Goal: Task Accomplishment & Management: Complete application form

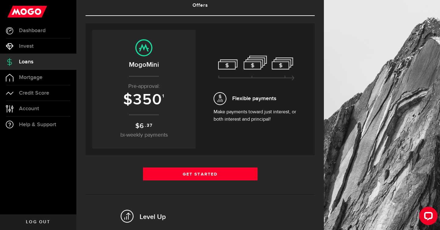
scroll to position [60, 0]
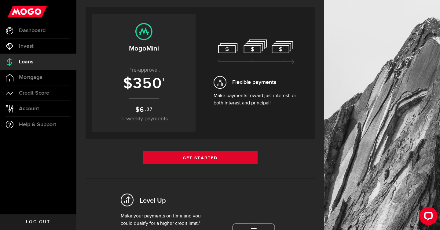
click at [203, 160] on link "Get Started" at bounding box center [200, 157] width 115 height 13
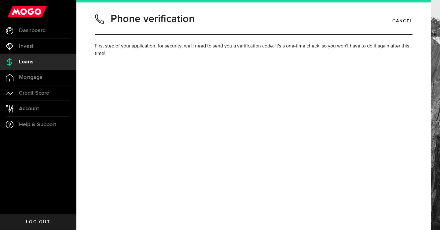
type input "6478840811"
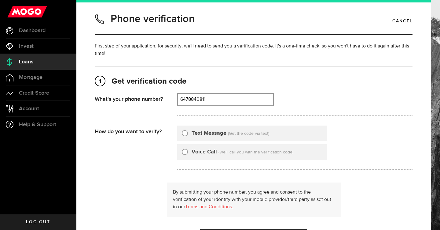
click at [183, 131] on input "Text Message" at bounding box center [185, 132] width 6 height 6
radio input "true"
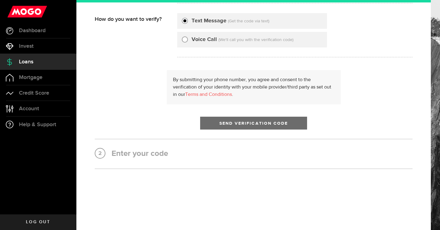
scroll to position [112, 0]
click at [226, 126] on button "Send Verification Code" at bounding box center [253, 122] width 107 height 13
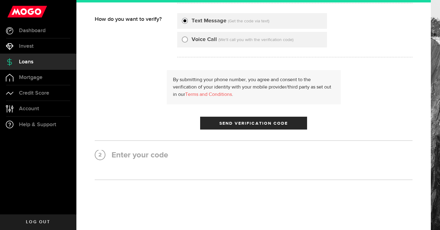
scroll to position [0, 0]
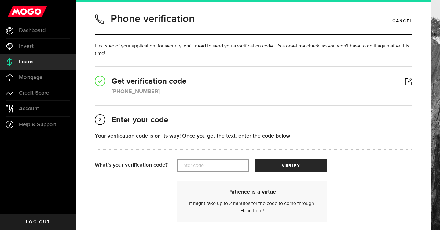
click at [203, 165] on label "Enter code" at bounding box center [213, 165] width 72 height 13
click at [203, 165] on input "Enter code" at bounding box center [213, 165] width 72 height 13
type input "62197"
click at [291, 165] on button "verify" at bounding box center [291, 165] width 72 height 13
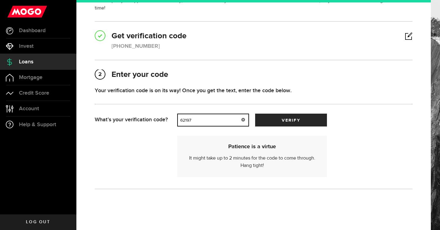
scroll to position [46, 0]
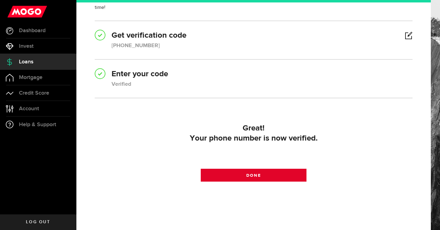
click at [269, 178] on link "Done" at bounding box center [254, 174] width 106 height 13
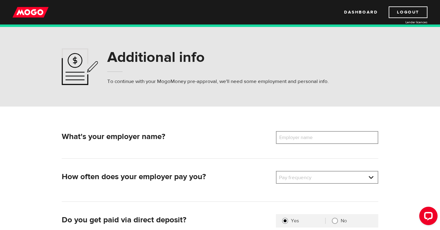
click at [299, 134] on label "Employer name" at bounding box center [300, 137] width 49 height 13
click at [299, 134] on input "Employer name" at bounding box center [327, 137] width 102 height 13
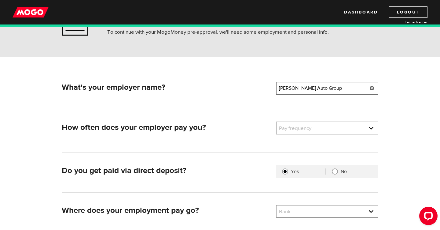
scroll to position [68, 0]
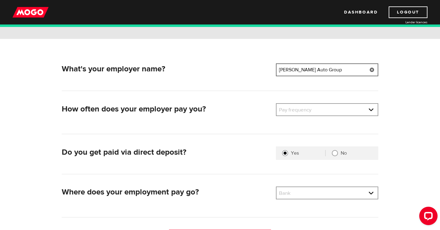
type input "Weins Auto Group"
click at [325, 119] on div "Pay frequency Please select the frequency of payment Pay frequency Pay frequenc…" at bounding box center [327, 112] width 107 height 18
click at [325, 118] on div "Pay frequency Please select the frequency of payment Pay frequency Pay frequenc…" at bounding box center [327, 112] width 107 height 18
click at [325, 112] on link at bounding box center [327, 110] width 101 height 12
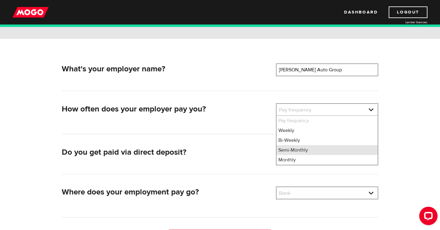
click at [317, 149] on li "Semi-Monthly" at bounding box center [327, 150] width 101 height 10
select select "3"
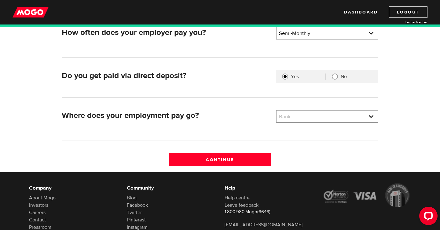
scroll to position [149, 0]
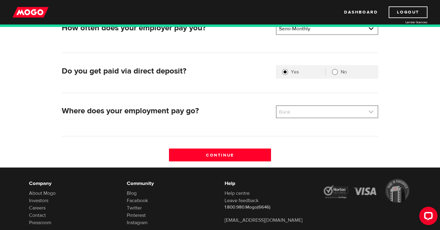
click at [313, 108] on link at bounding box center [327, 112] width 101 height 12
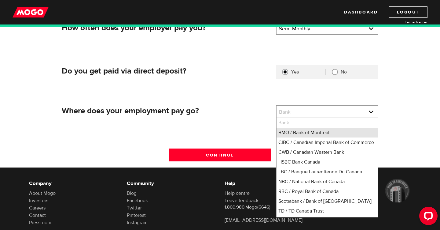
click at [312, 129] on li "BMO / Bank of Montreal" at bounding box center [327, 133] width 101 height 10
select select "1"
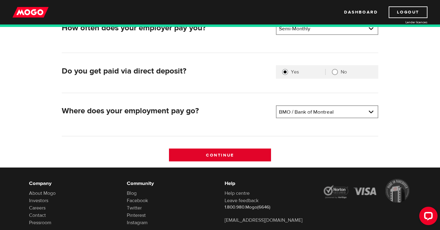
click at [253, 150] on input "Continue" at bounding box center [220, 154] width 102 height 13
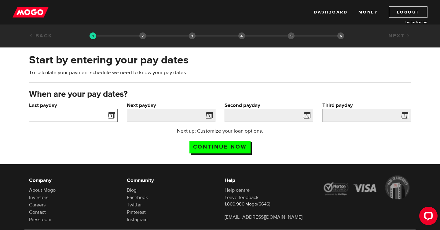
click at [87, 109] on input "Last payday" at bounding box center [73, 115] width 89 height 13
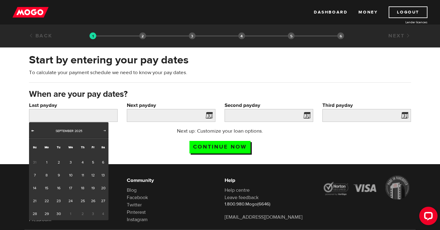
click at [31, 130] on span "Prev" at bounding box center [32, 130] width 5 height 5
click at [96, 214] on link "29" at bounding box center [92, 213] width 9 height 13
type input "2025/08/29"
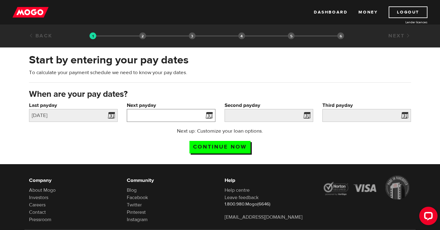
click at [158, 117] on input "Next payday" at bounding box center [171, 115] width 89 height 13
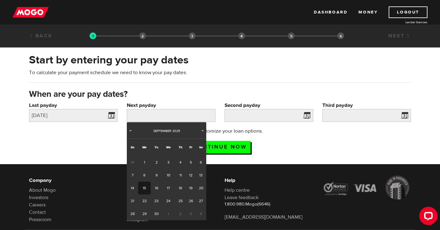
click at [146, 187] on link "15" at bounding box center [144, 187] width 13 height 13
type input "2025/09/15"
type input "2025/9/30"
type input "2025/10/15"
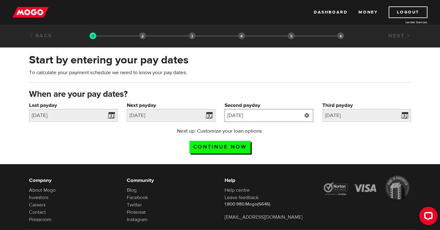
click at [278, 118] on input "2025/9/30" at bounding box center [269, 115] width 89 height 13
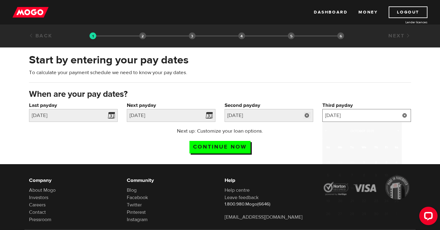
click at [363, 118] on input "2025/10/15" at bounding box center [367, 115] width 89 height 13
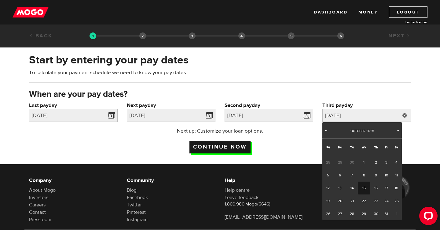
click at [236, 150] on input "Continue now" at bounding box center [220, 147] width 61 height 13
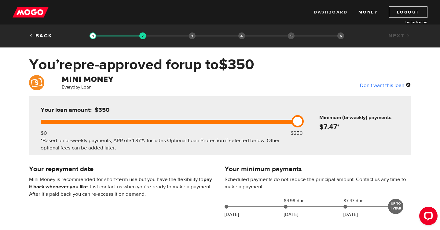
click at [326, 13] on link "Dashboard" at bounding box center [331, 12] width 34 height 12
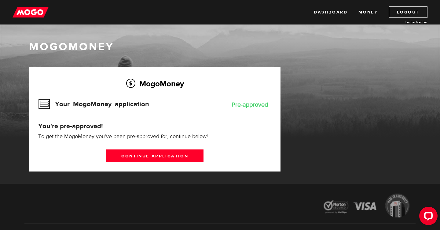
click at [44, 16] on img at bounding box center [31, 12] width 36 height 12
